Goal: Information Seeking & Learning: Learn about a topic

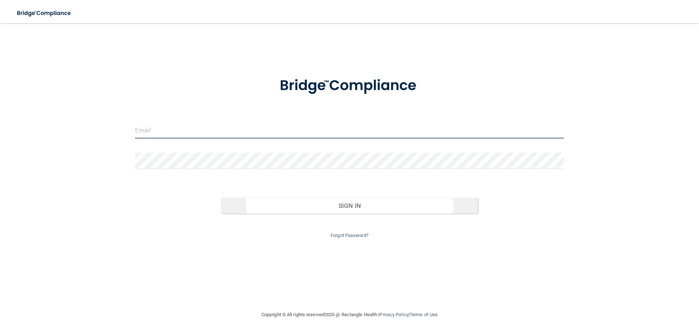
type input "[EMAIL_ADDRESS][DOMAIN_NAME]"
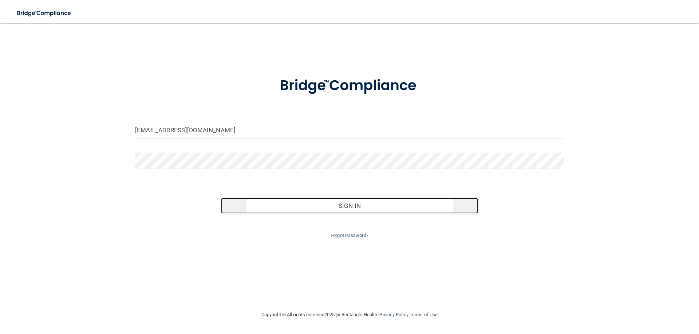
click at [361, 204] on button "Sign In" at bounding box center [349, 206] width 257 height 16
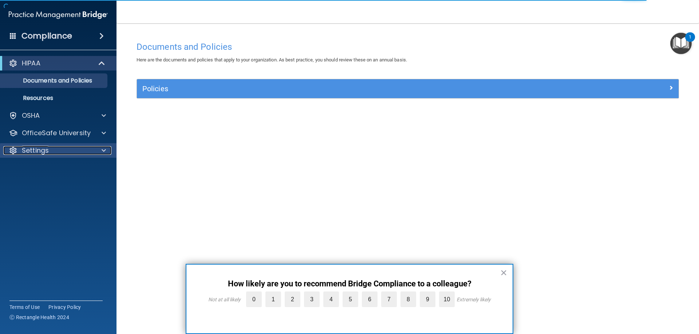
click at [75, 148] on div "Settings" at bounding box center [48, 150] width 90 height 9
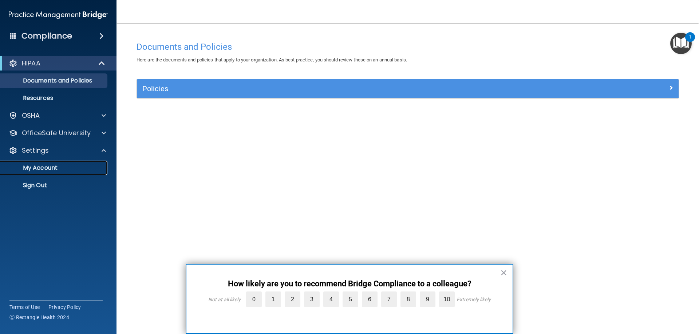
click at [49, 165] on p "My Account" at bounding box center [54, 167] width 99 height 7
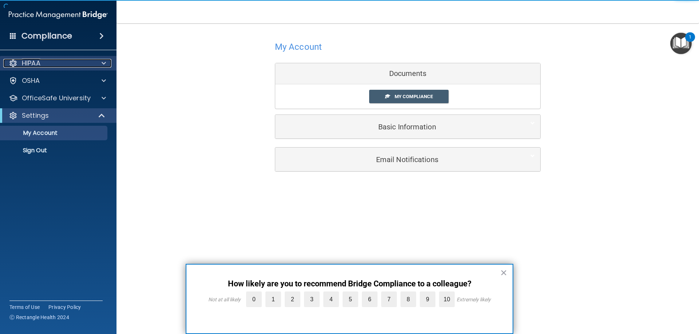
click at [61, 66] on div "HIPAA" at bounding box center [48, 63] width 90 height 9
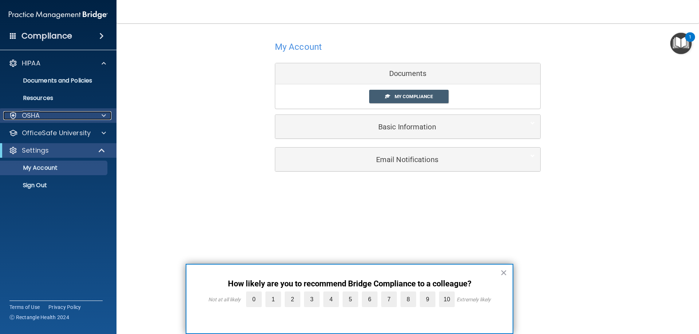
click at [92, 114] on div "OSHA" at bounding box center [48, 115] width 90 height 9
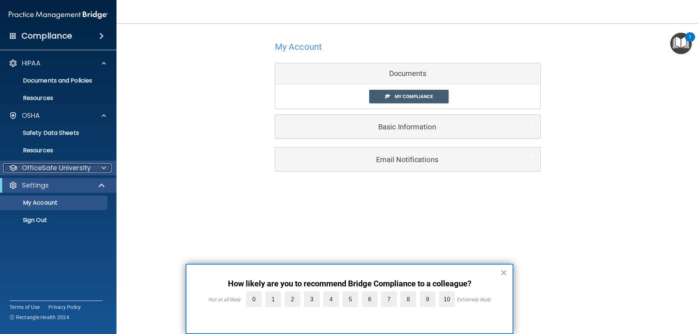
click at [97, 166] on div at bounding box center [103, 168] width 18 height 9
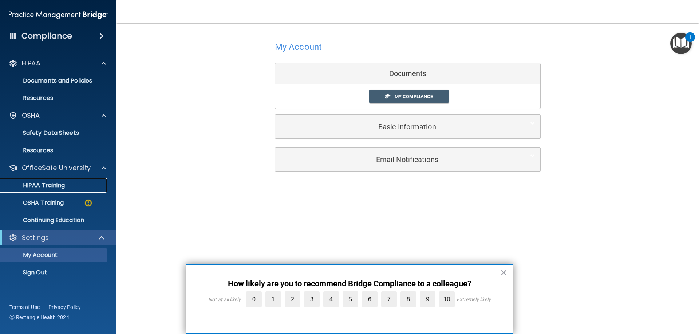
click at [66, 189] on div "HIPAA Training" at bounding box center [54, 185] width 99 height 7
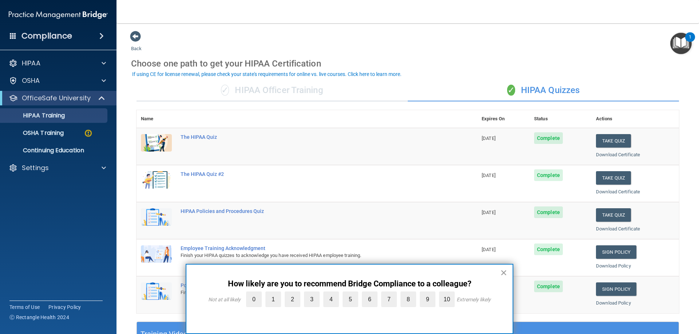
click at [503, 275] on button "×" at bounding box center [503, 273] width 7 height 12
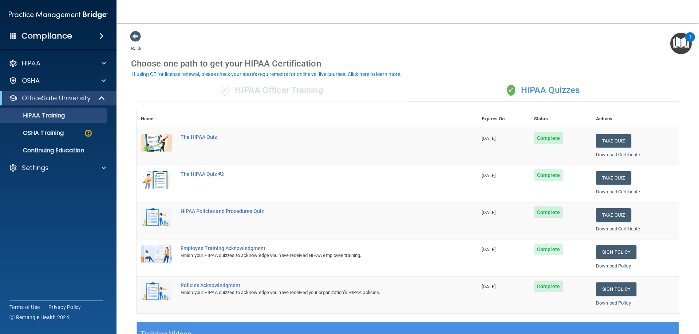
click at [100, 39] on span at bounding box center [101, 36] width 4 height 9
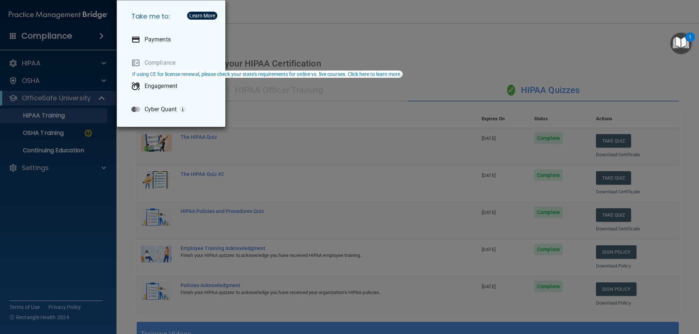
click at [106, 229] on div "Take me to: Payments Compliance Engagement Cyber Quant" at bounding box center [349, 167] width 699 height 334
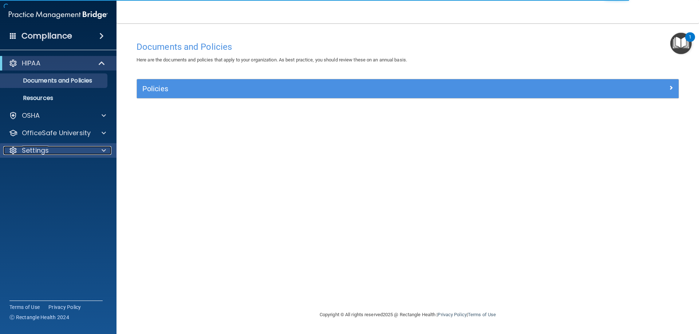
click at [92, 151] on div "Settings" at bounding box center [48, 150] width 90 height 9
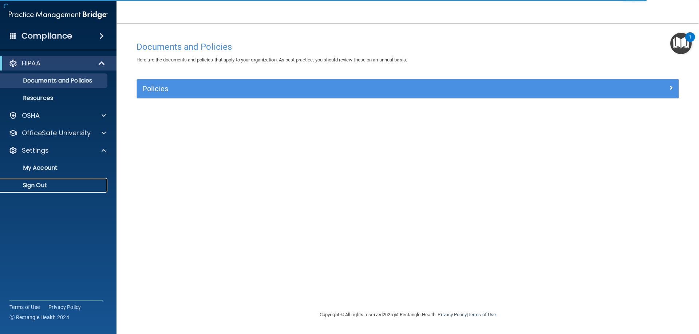
click at [54, 182] on p "Sign Out" at bounding box center [54, 185] width 99 height 7
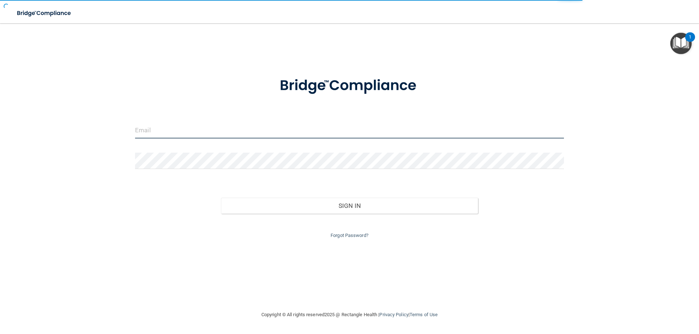
type input "[EMAIL_ADDRESS][DOMAIN_NAME]"
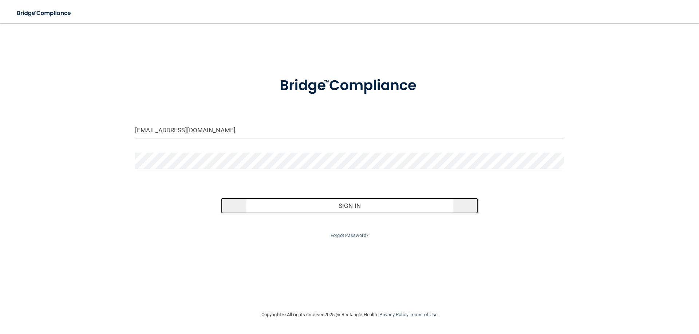
click at [326, 204] on button "Sign In" at bounding box center [349, 206] width 257 height 16
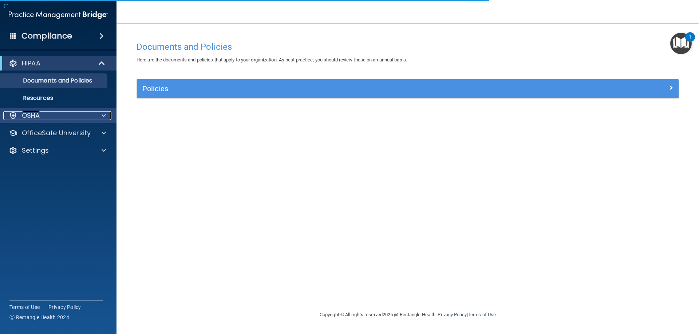
click at [49, 118] on div "OSHA" at bounding box center [48, 115] width 90 height 9
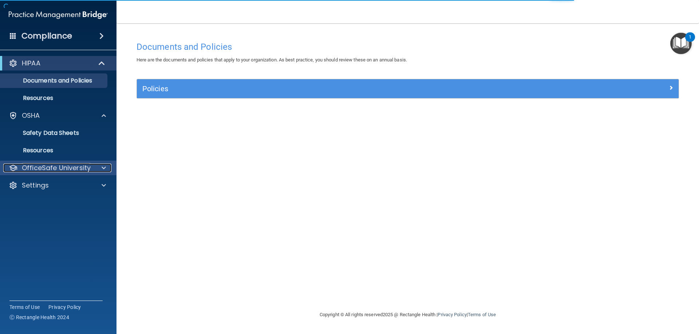
click at [65, 168] on p "OfficeSafe University" at bounding box center [56, 168] width 69 height 9
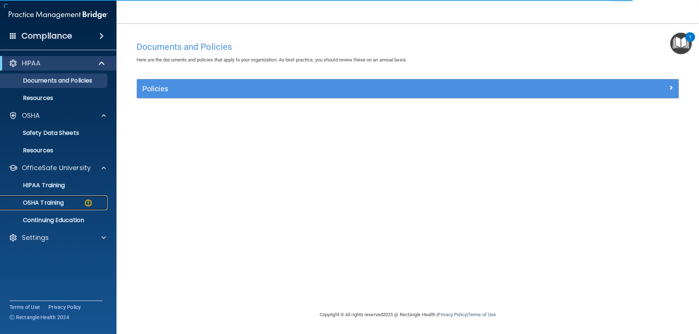
click at [54, 199] on p "OSHA Training" at bounding box center [34, 202] width 59 height 7
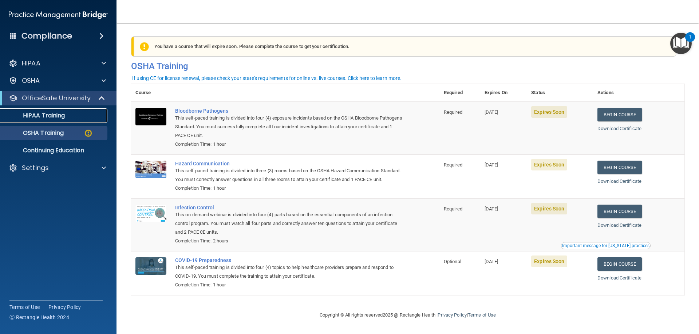
click at [51, 118] on p "HIPAA Training" at bounding box center [35, 115] width 60 height 7
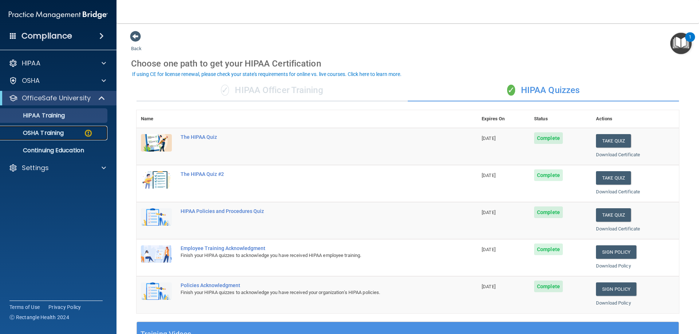
click at [49, 137] on p "OSHA Training" at bounding box center [34, 133] width 59 height 7
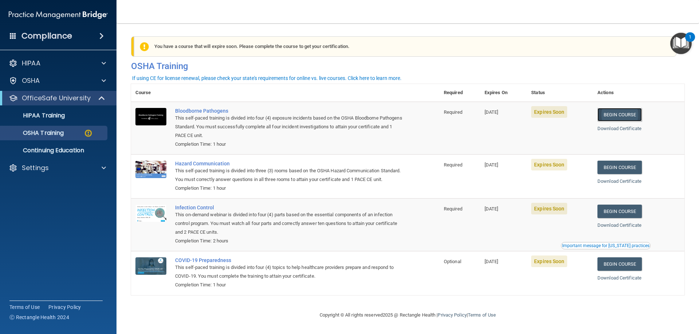
click at [625, 114] on link "Begin Course" at bounding box center [619, 114] width 44 height 13
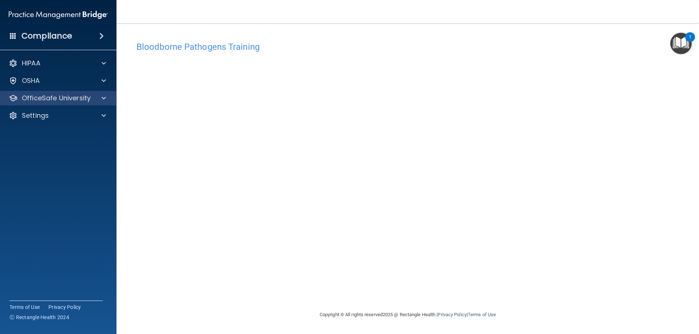
click at [81, 103] on div "OfficeSafe University" at bounding box center [58, 98] width 117 height 15
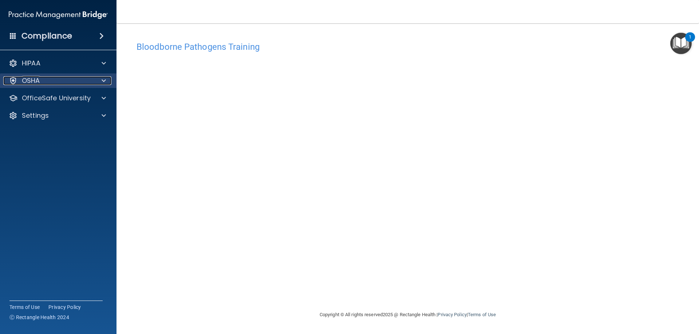
click at [69, 81] on div "OSHA" at bounding box center [48, 80] width 90 height 9
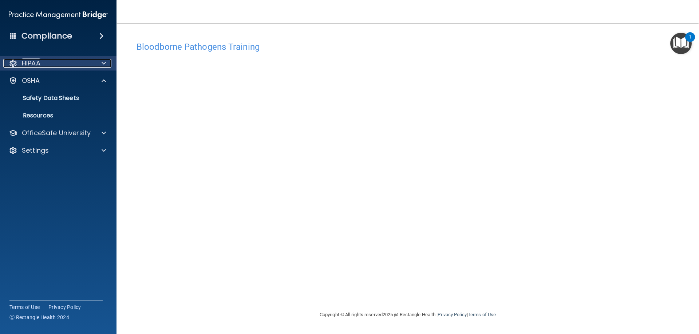
click at [67, 66] on div "HIPAA" at bounding box center [48, 63] width 90 height 9
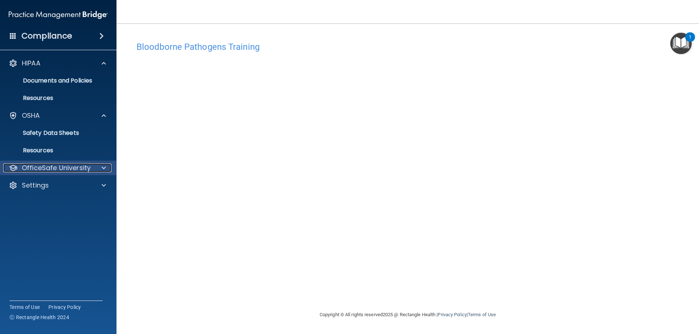
click at [48, 167] on p "OfficeSafe University" at bounding box center [56, 168] width 69 height 9
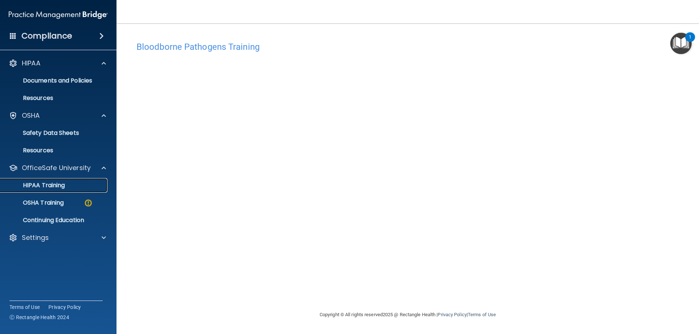
click at [54, 187] on p "HIPAA Training" at bounding box center [35, 185] width 60 height 7
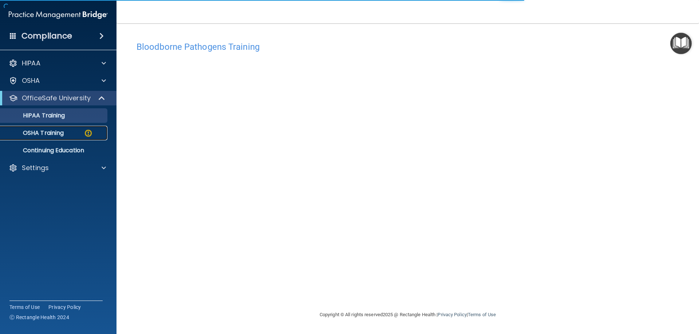
click at [61, 132] on p "OSHA Training" at bounding box center [34, 133] width 59 height 7
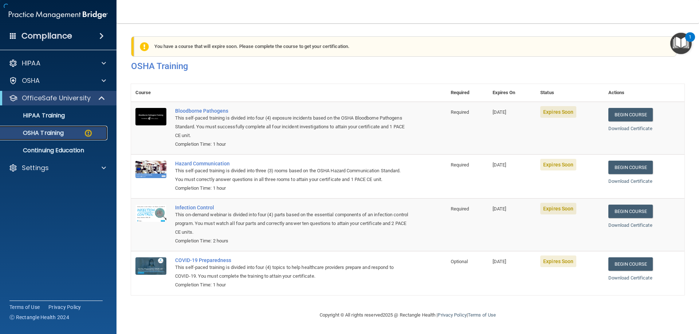
click at [62, 132] on p "OSHA Training" at bounding box center [34, 133] width 59 height 7
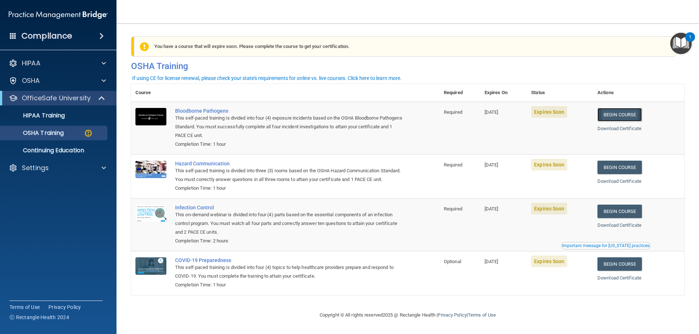
click at [615, 116] on link "Begin Course" at bounding box center [619, 114] width 44 height 13
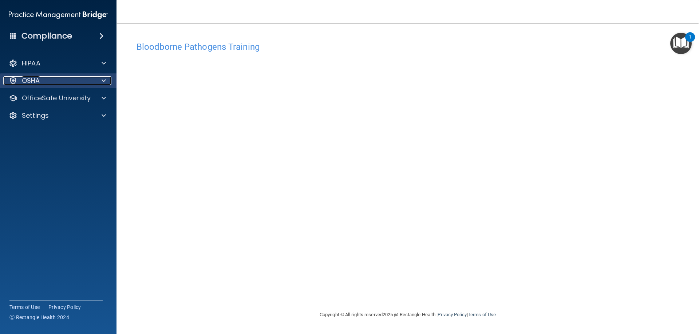
click at [70, 81] on div "OSHA" at bounding box center [48, 80] width 90 height 9
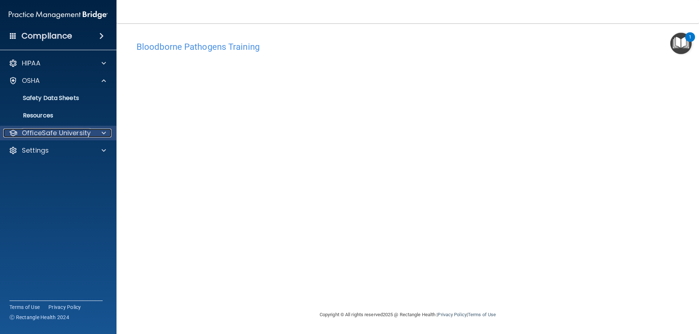
click at [73, 133] on p "OfficeSafe University" at bounding box center [56, 133] width 69 height 9
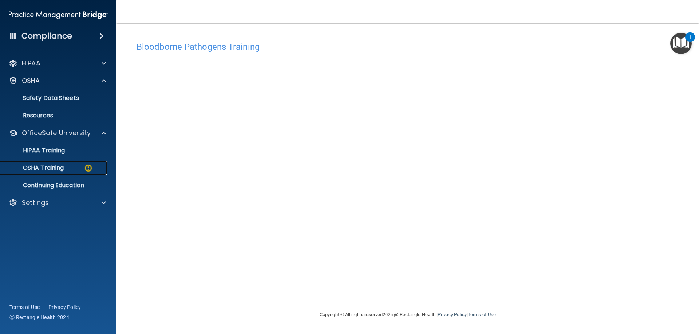
click at [76, 164] on link "OSHA Training" at bounding box center [50, 168] width 115 height 15
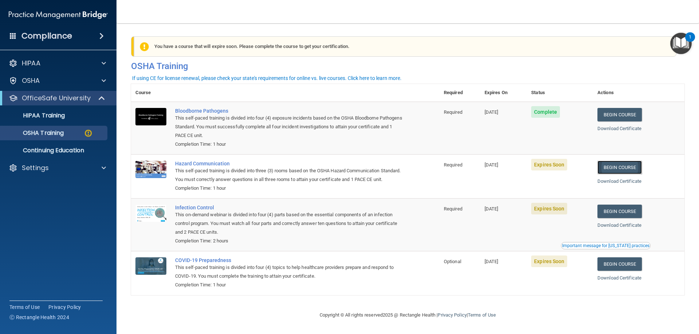
click at [604, 166] on link "Begin Course" at bounding box center [619, 167] width 44 height 13
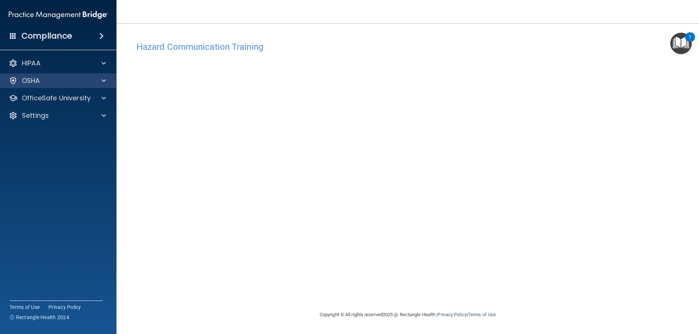
click at [45, 76] on div "OSHA" at bounding box center [58, 81] width 117 height 15
